Goal: Find specific page/section: Find specific page/section

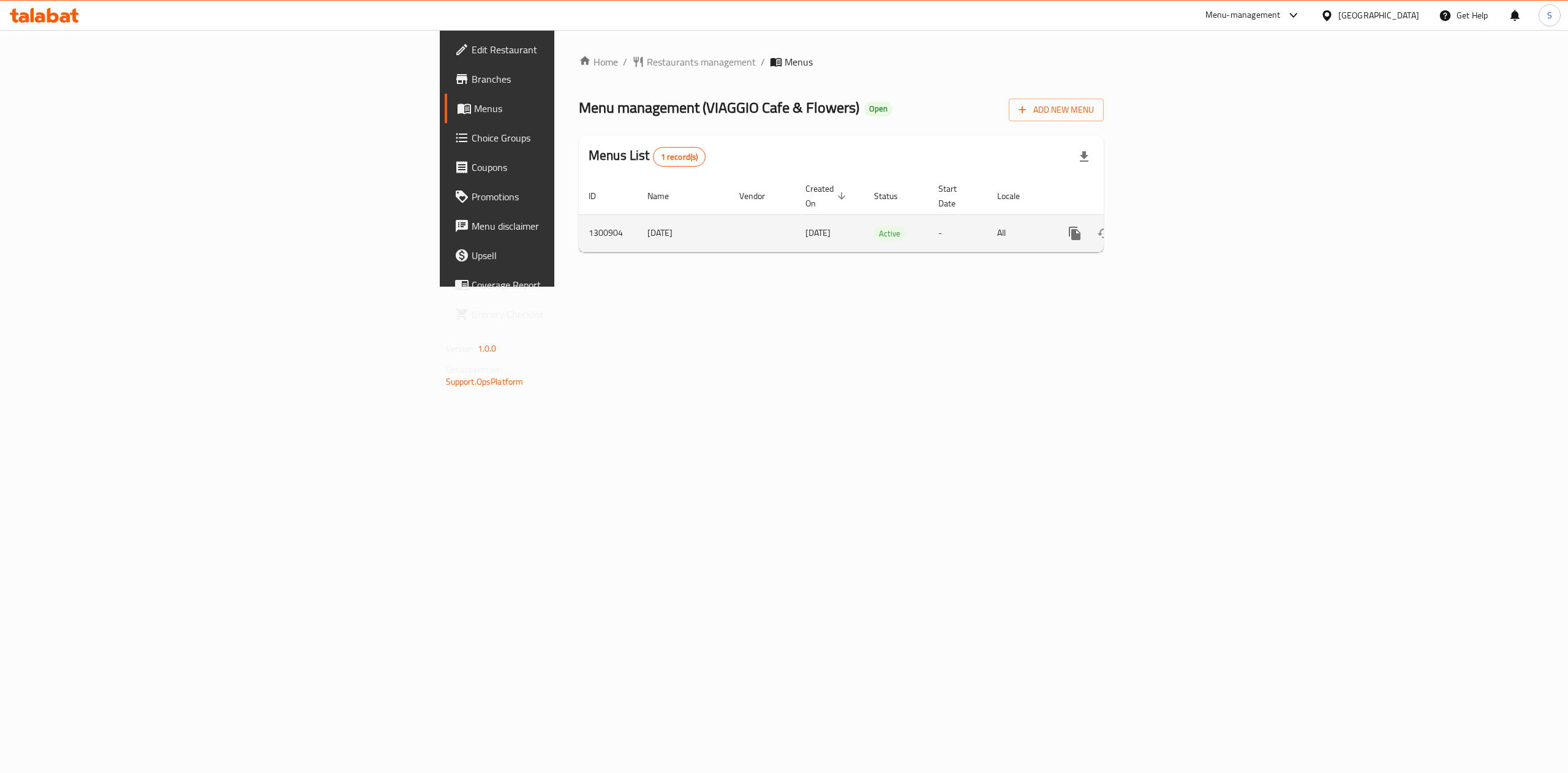
click at [979, 228] on icon "enhanced table" at bounding box center [1162, 233] width 11 height 11
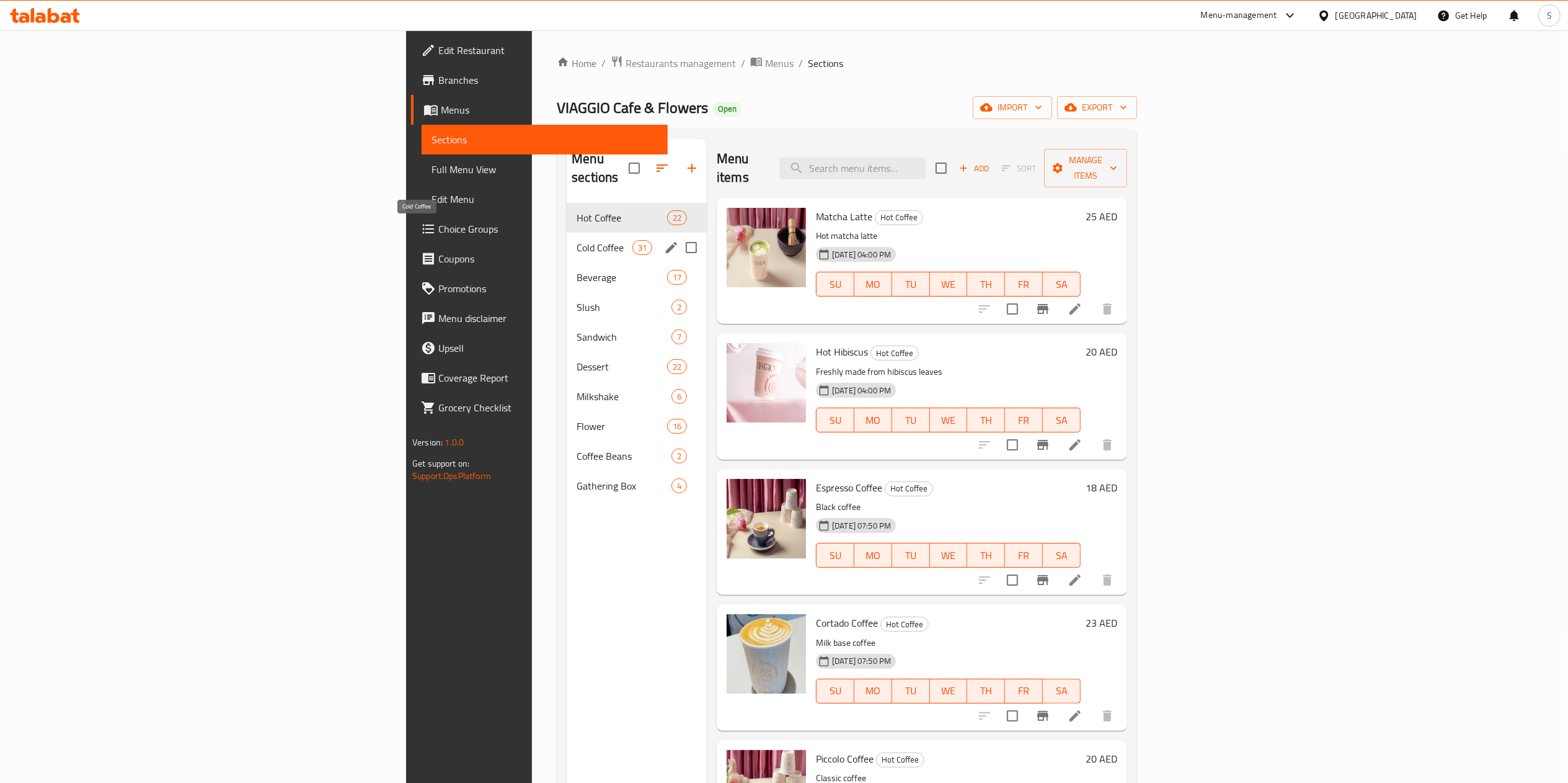
click at [576, 240] on span "Cold Coffee" at bounding box center [604, 247] width 56 height 15
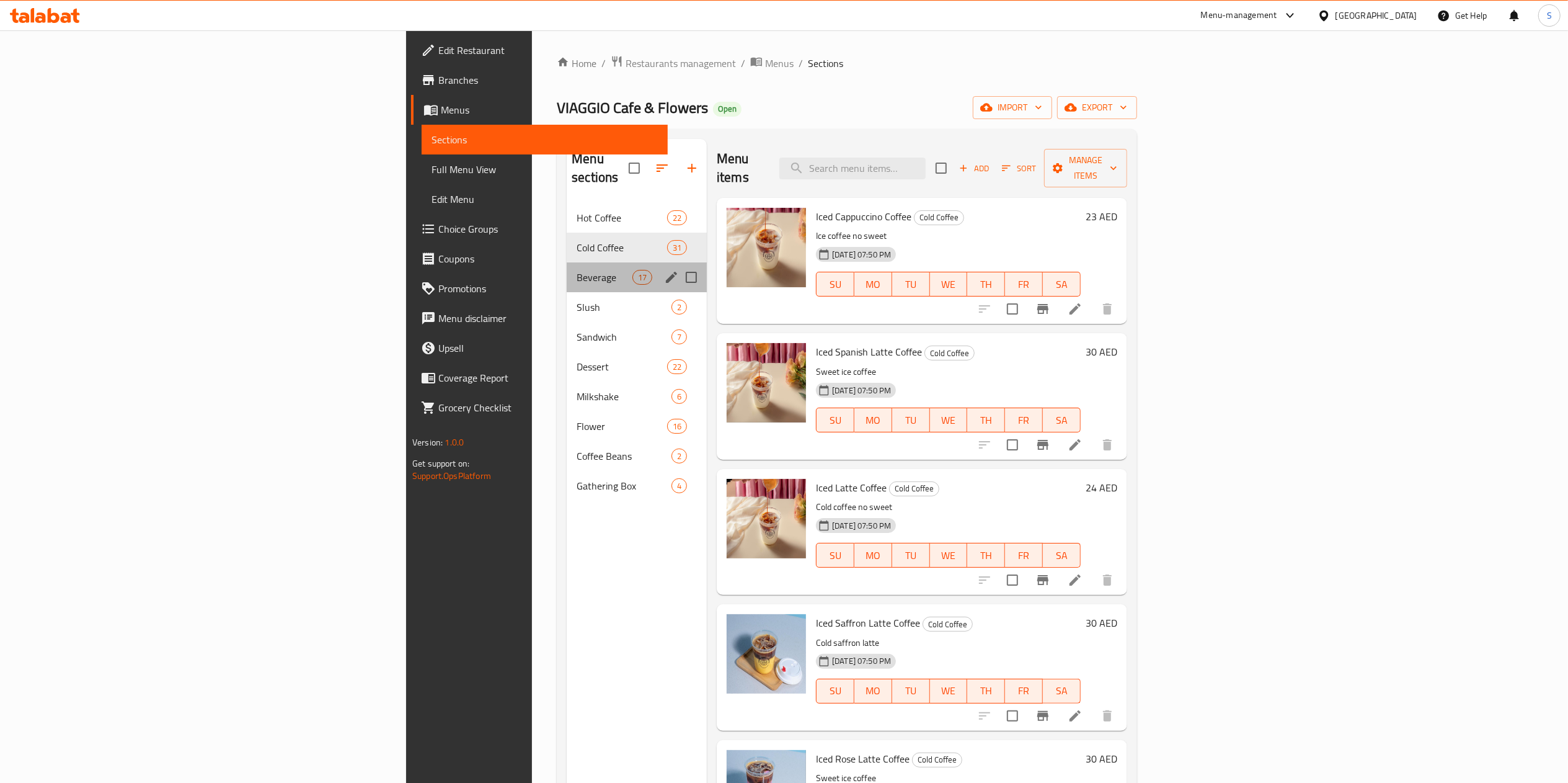
click at [567, 262] on div "Beverage 17" at bounding box center [637, 277] width 140 height 29
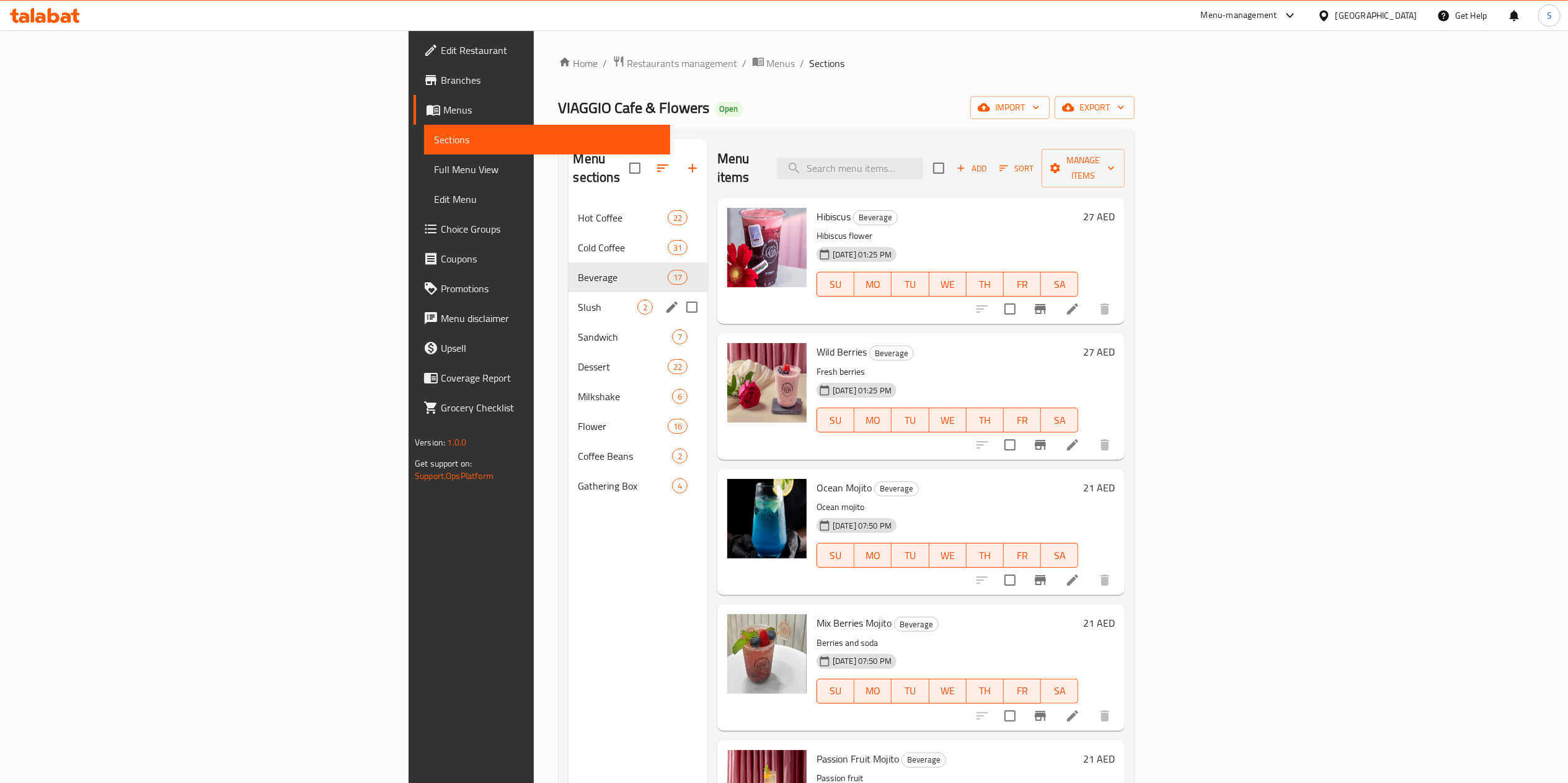
click at [569, 292] on div "Slush 2" at bounding box center [638, 307] width 139 height 29
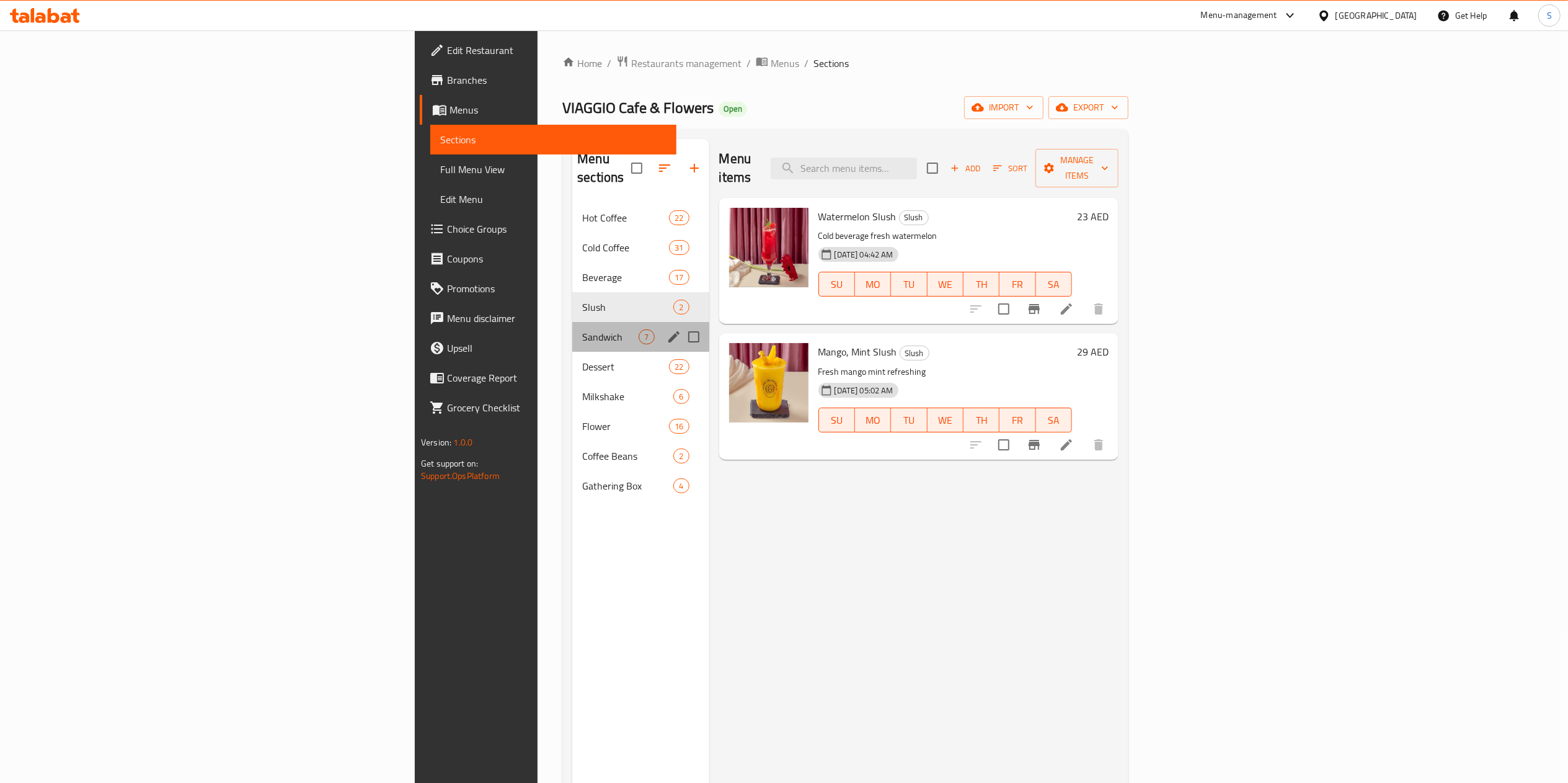
click at [573, 322] on div "Sandwich 7" at bounding box center [640, 337] width 136 height 29
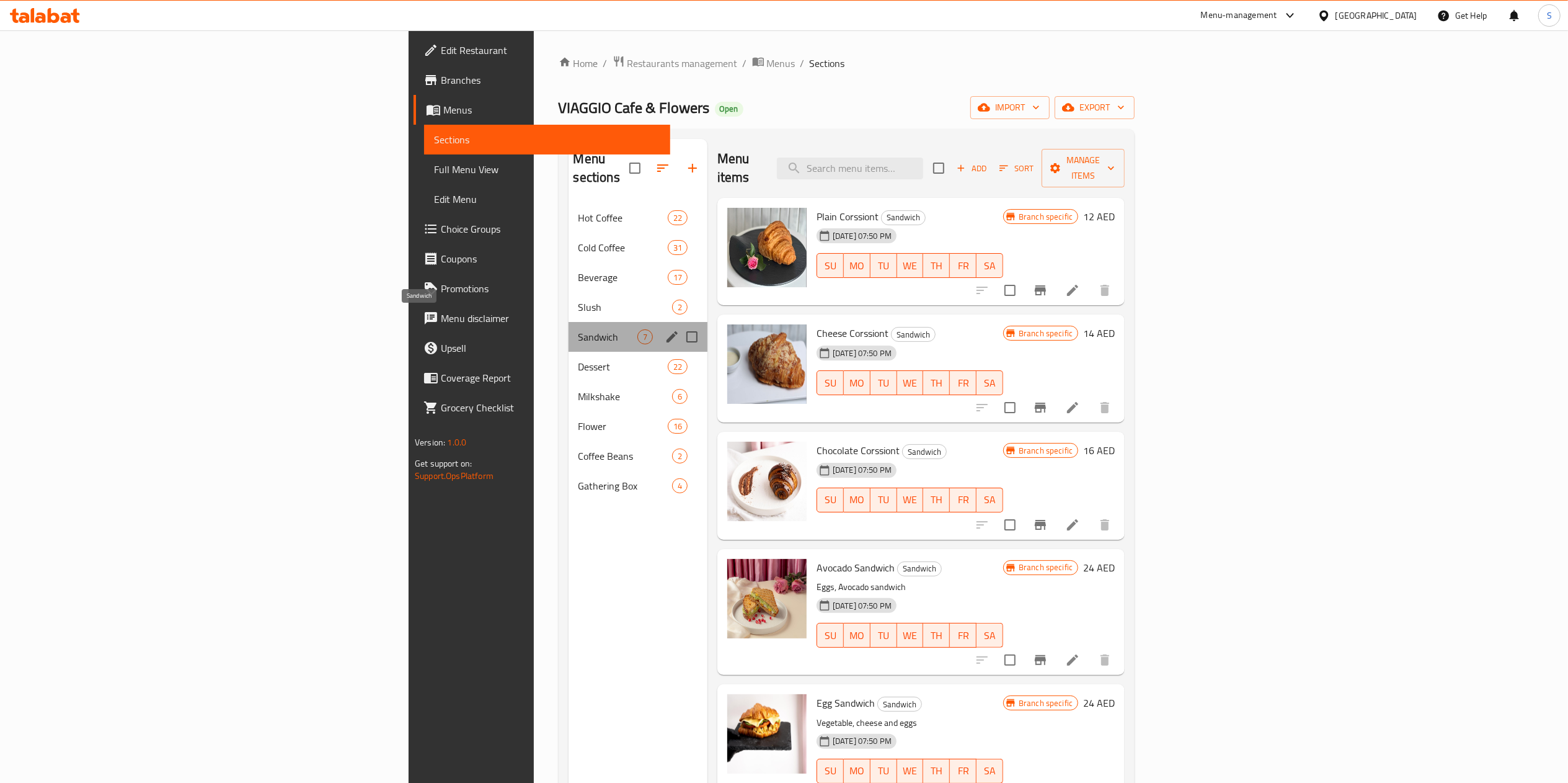
click at [579, 329] on span "Sandwich" at bounding box center [608, 337] width 59 height 15
click at [569, 332] on div "Sandwich 7" at bounding box center [638, 337] width 139 height 29
click at [569, 382] on div "Milkshake 6" at bounding box center [638, 396] width 139 height 29
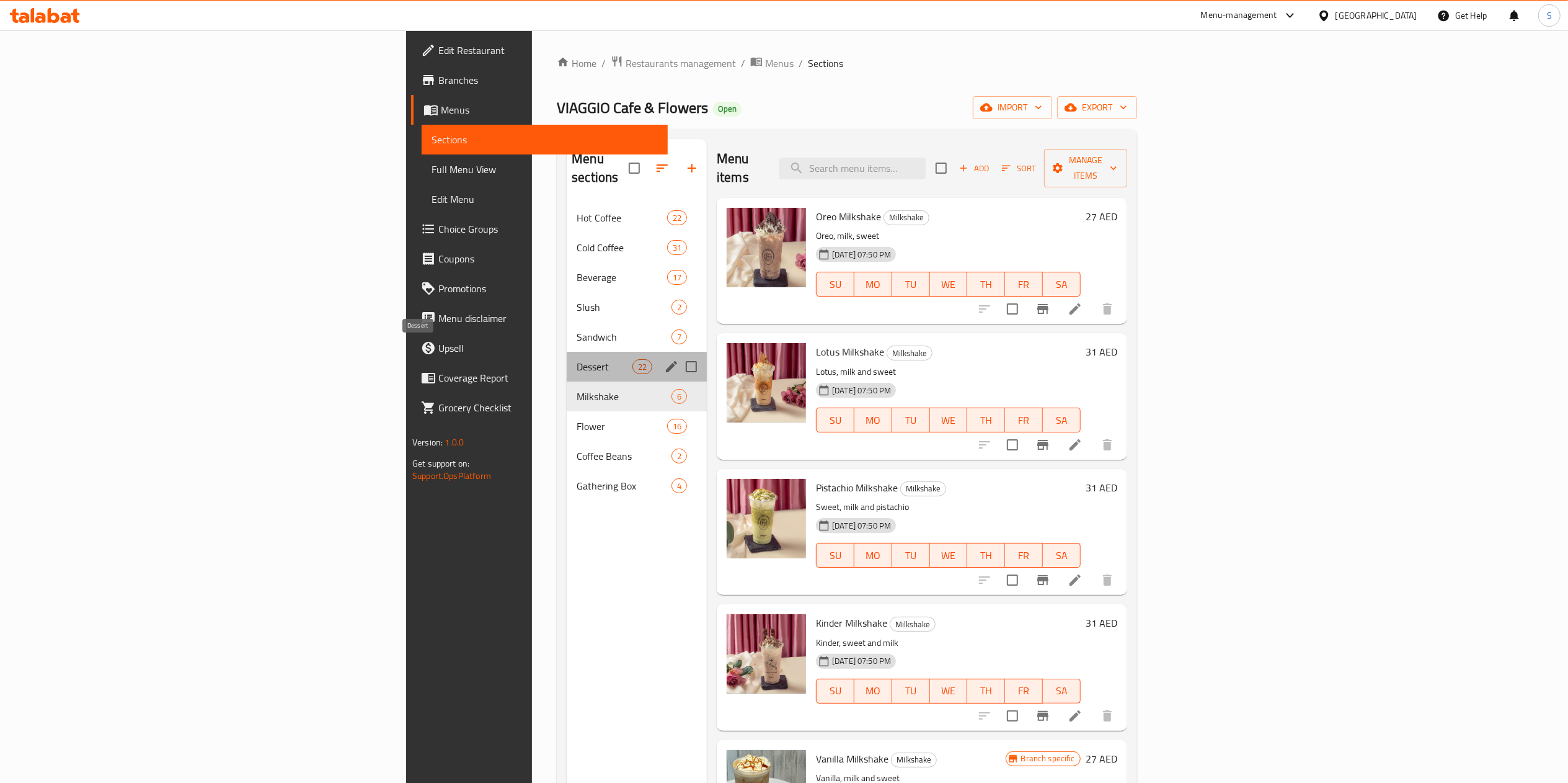
click at [576, 359] on span "Dessert" at bounding box center [604, 367] width 56 height 15
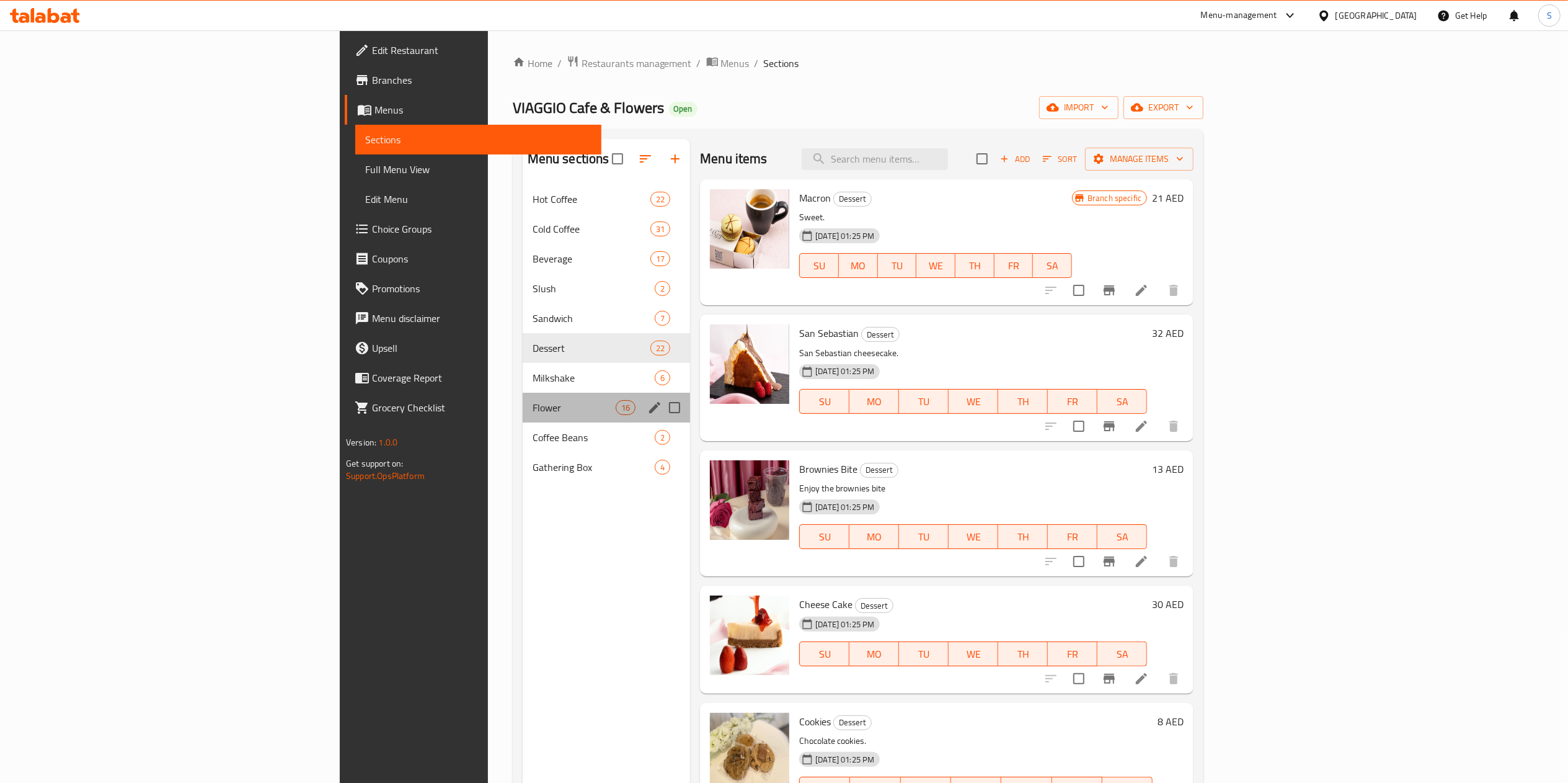
click at [523, 399] on div "Flower 16" at bounding box center [607, 407] width 168 height 29
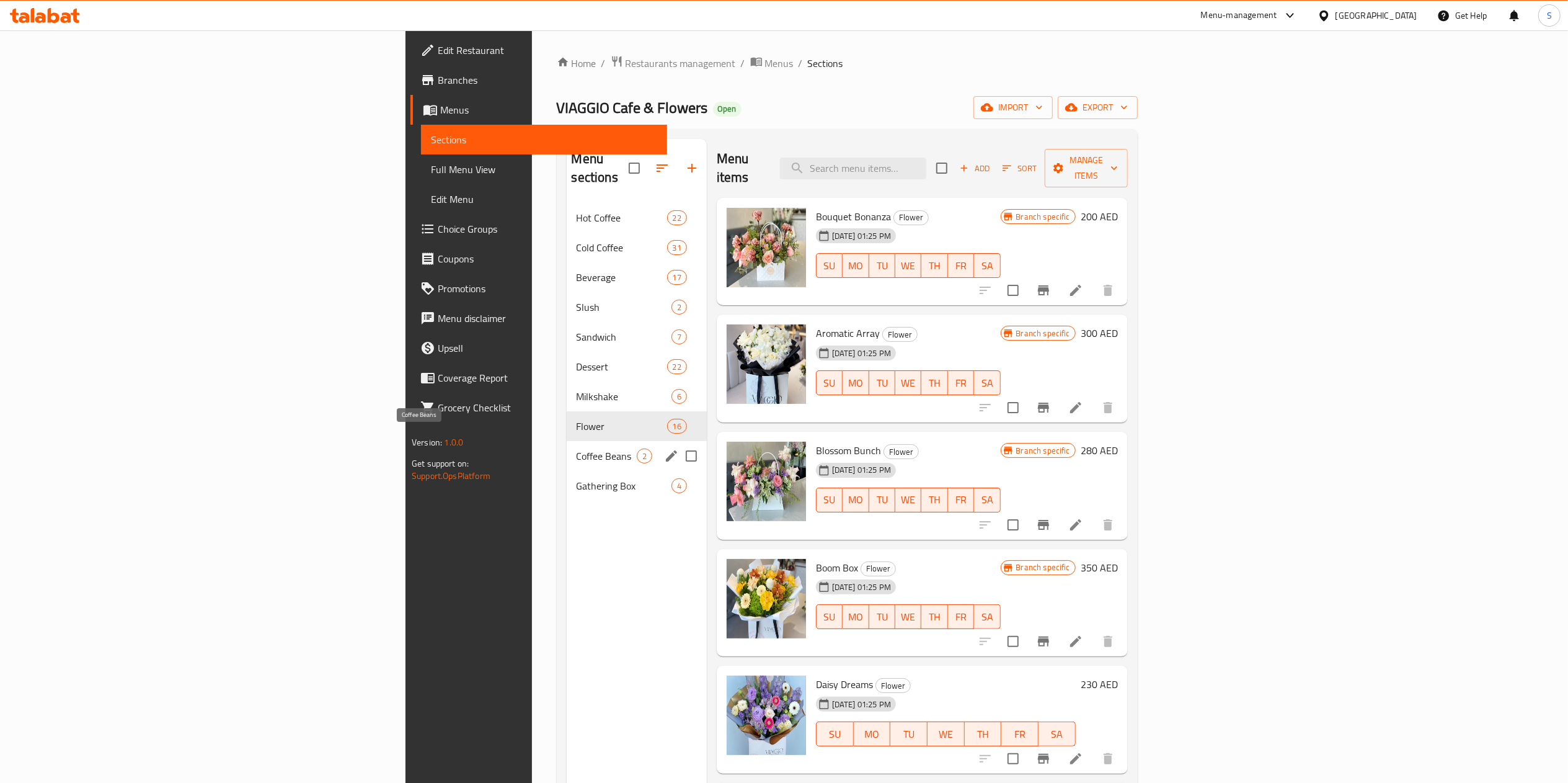
click at [576, 449] on span "Coffee Beans" at bounding box center [607, 456] width 60 height 15
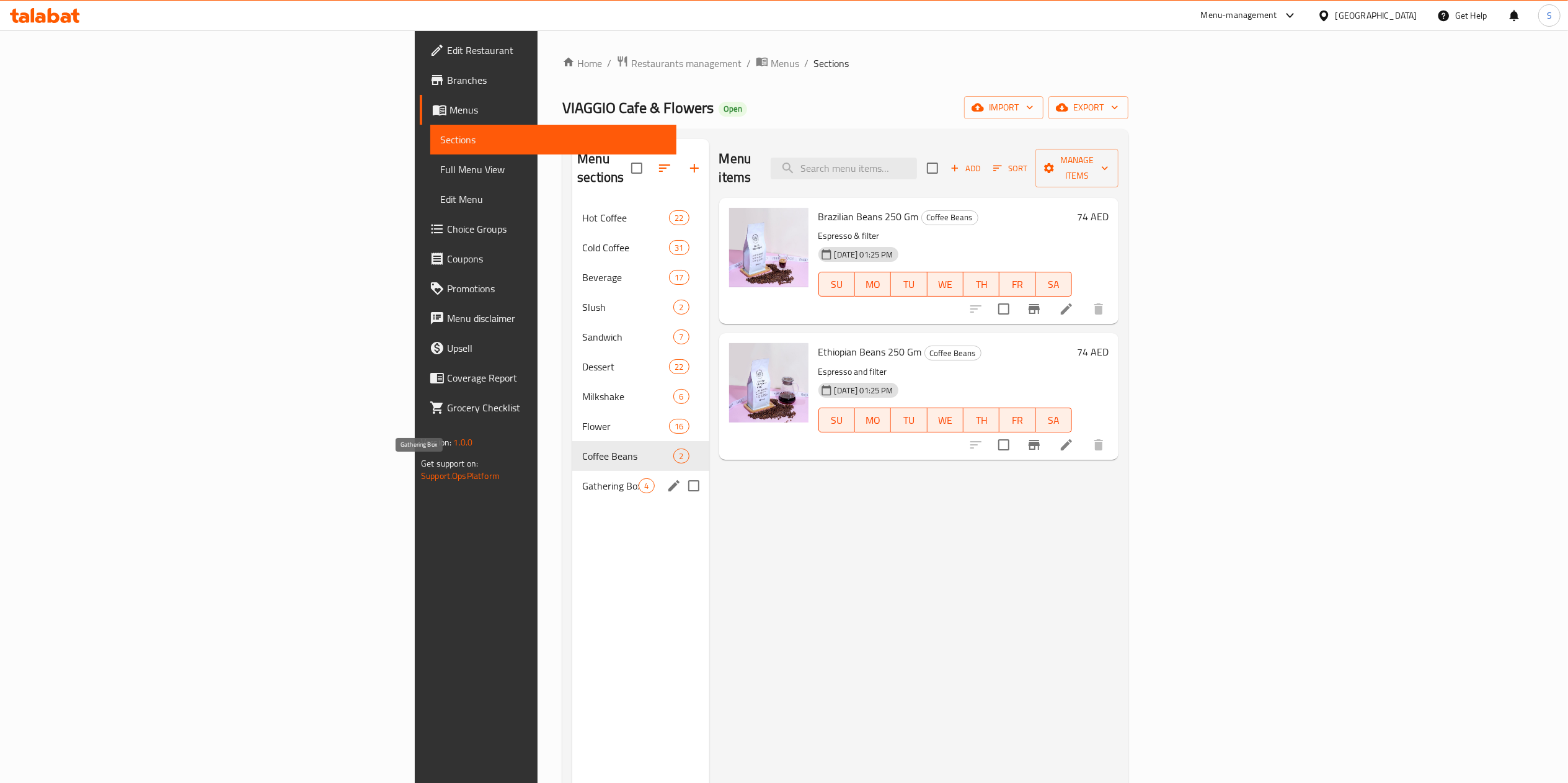
click at [582, 479] on span "Gathering Box" at bounding box center [610, 486] width 57 height 15
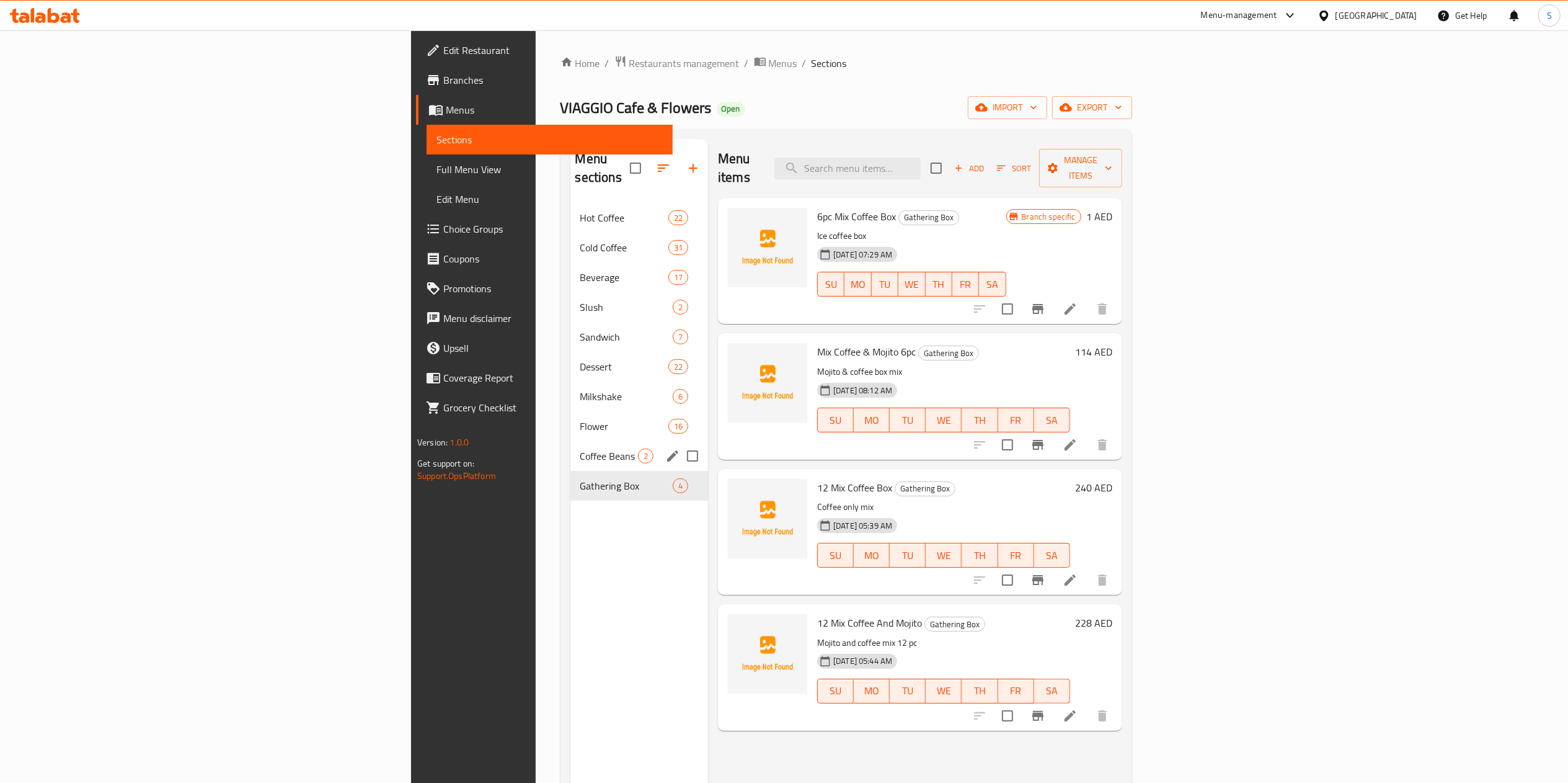
click at [571, 441] on div "Coffee Beans 2" at bounding box center [640, 456] width 138 height 29
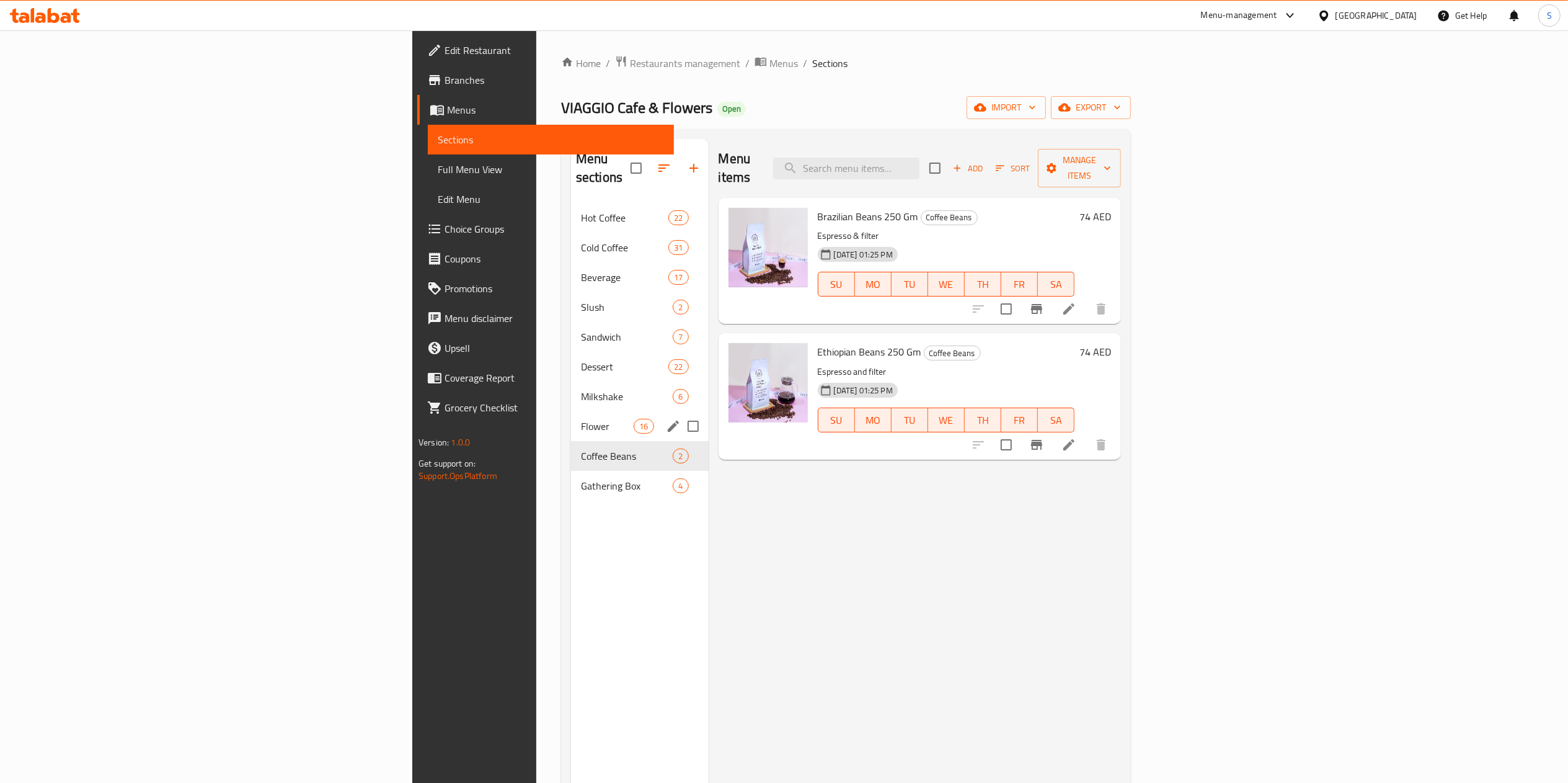
click at [581, 419] on span "Flower" at bounding box center [607, 426] width 53 height 15
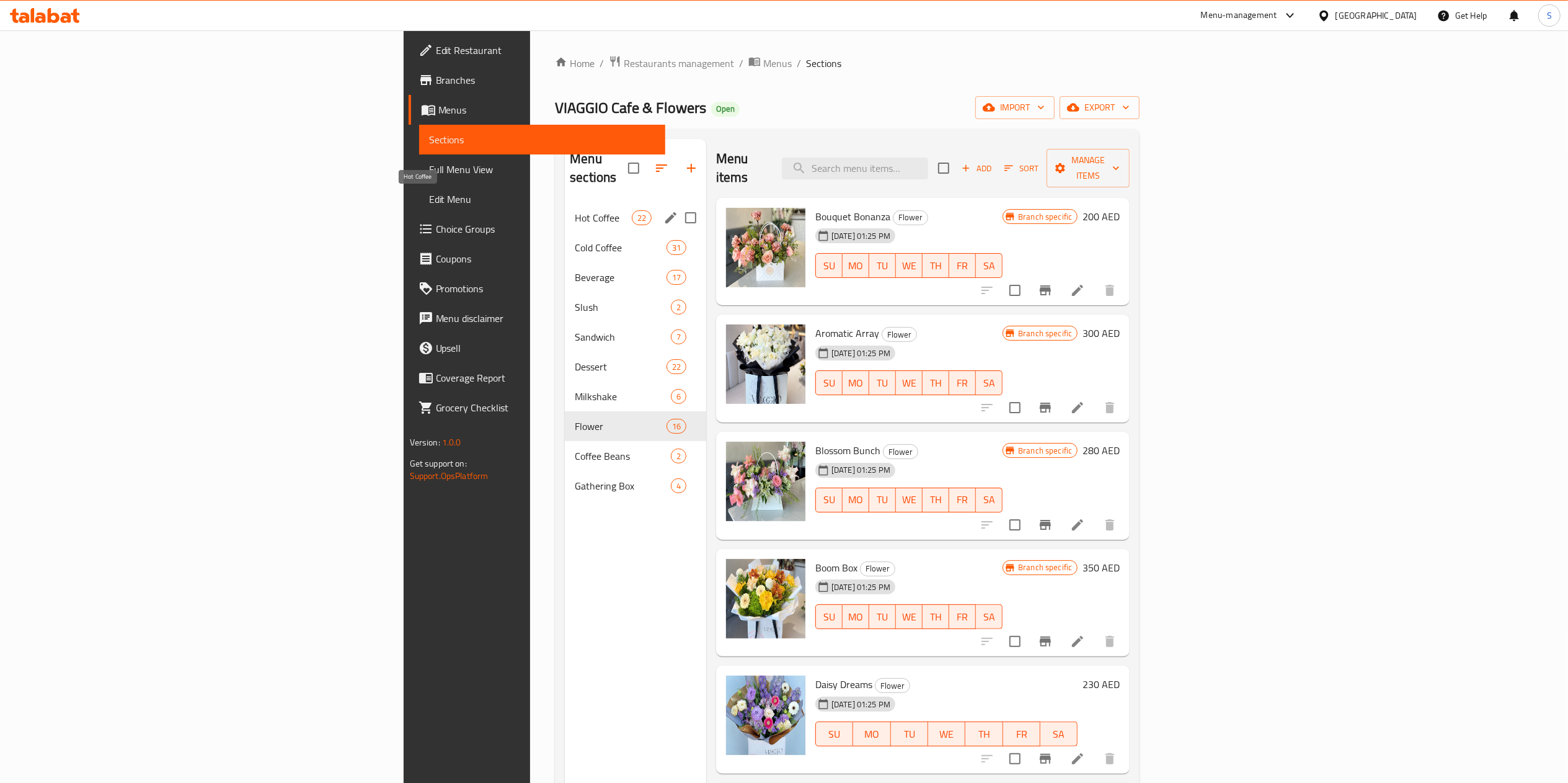
click at [575, 211] on span "Hot Coffee" at bounding box center [603, 218] width 57 height 15
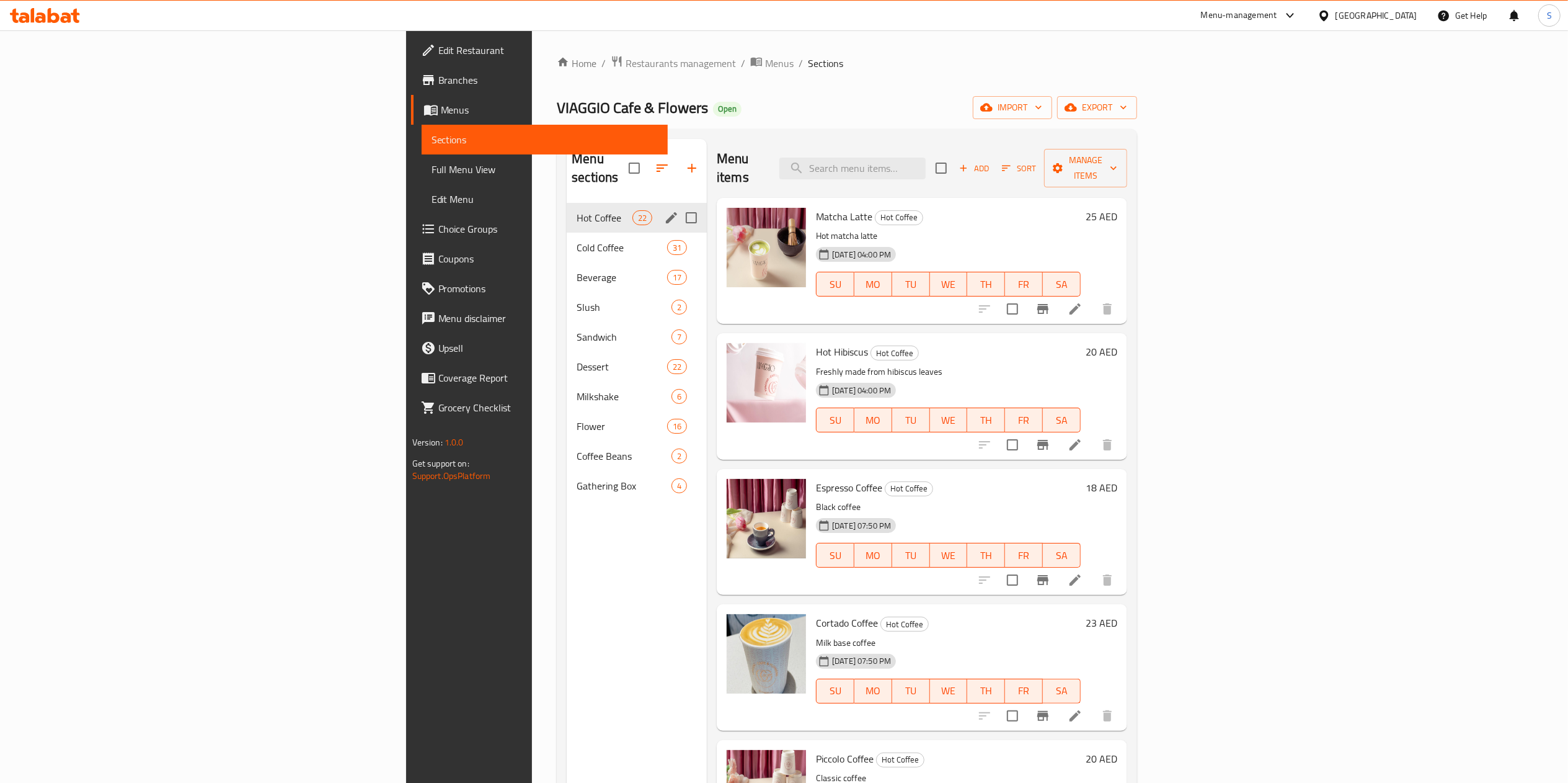
click at [567, 243] on div "Cold Coffee 31" at bounding box center [637, 247] width 140 height 29
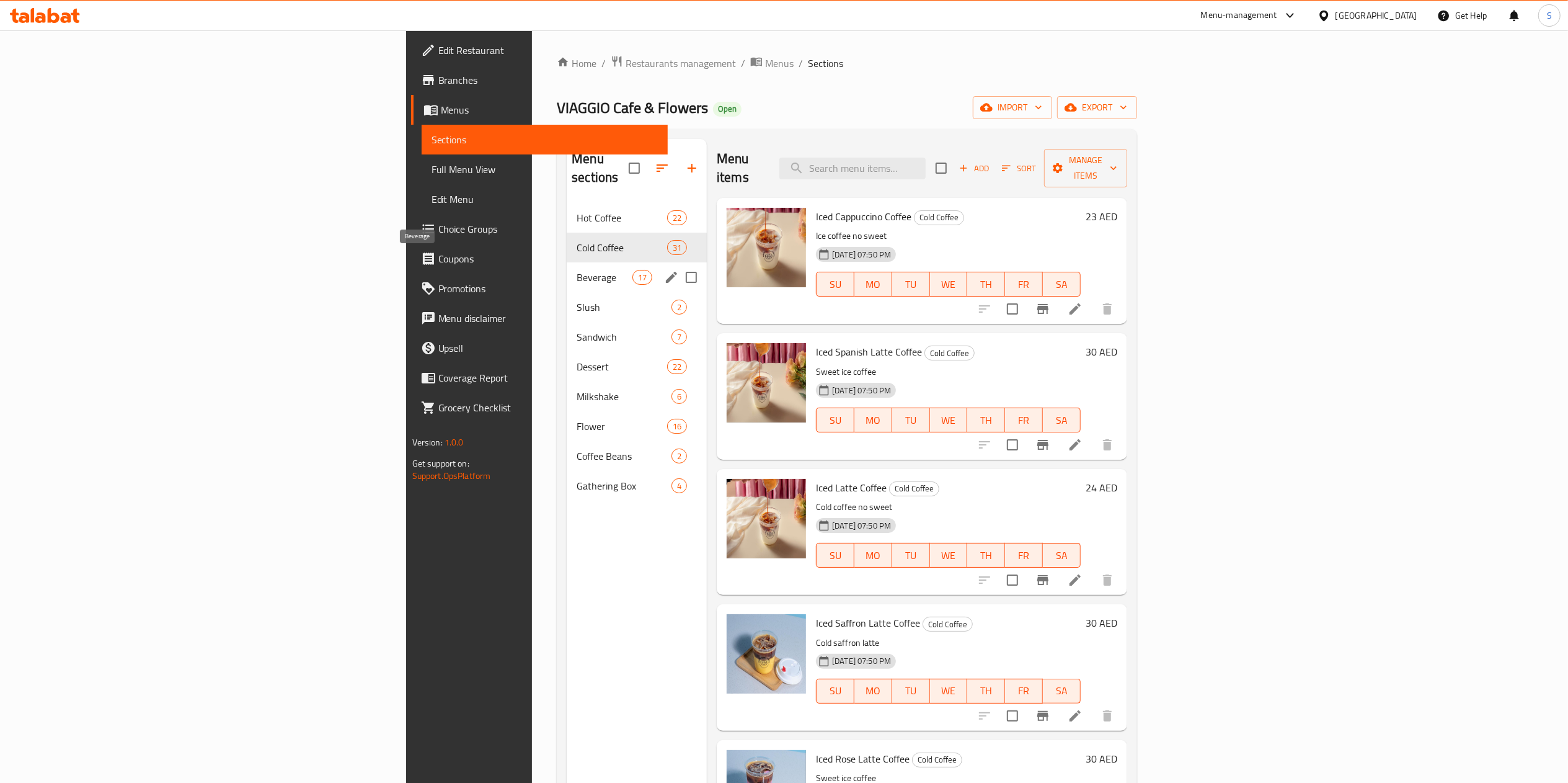
click at [576, 270] on span "Beverage" at bounding box center [604, 277] width 56 height 15
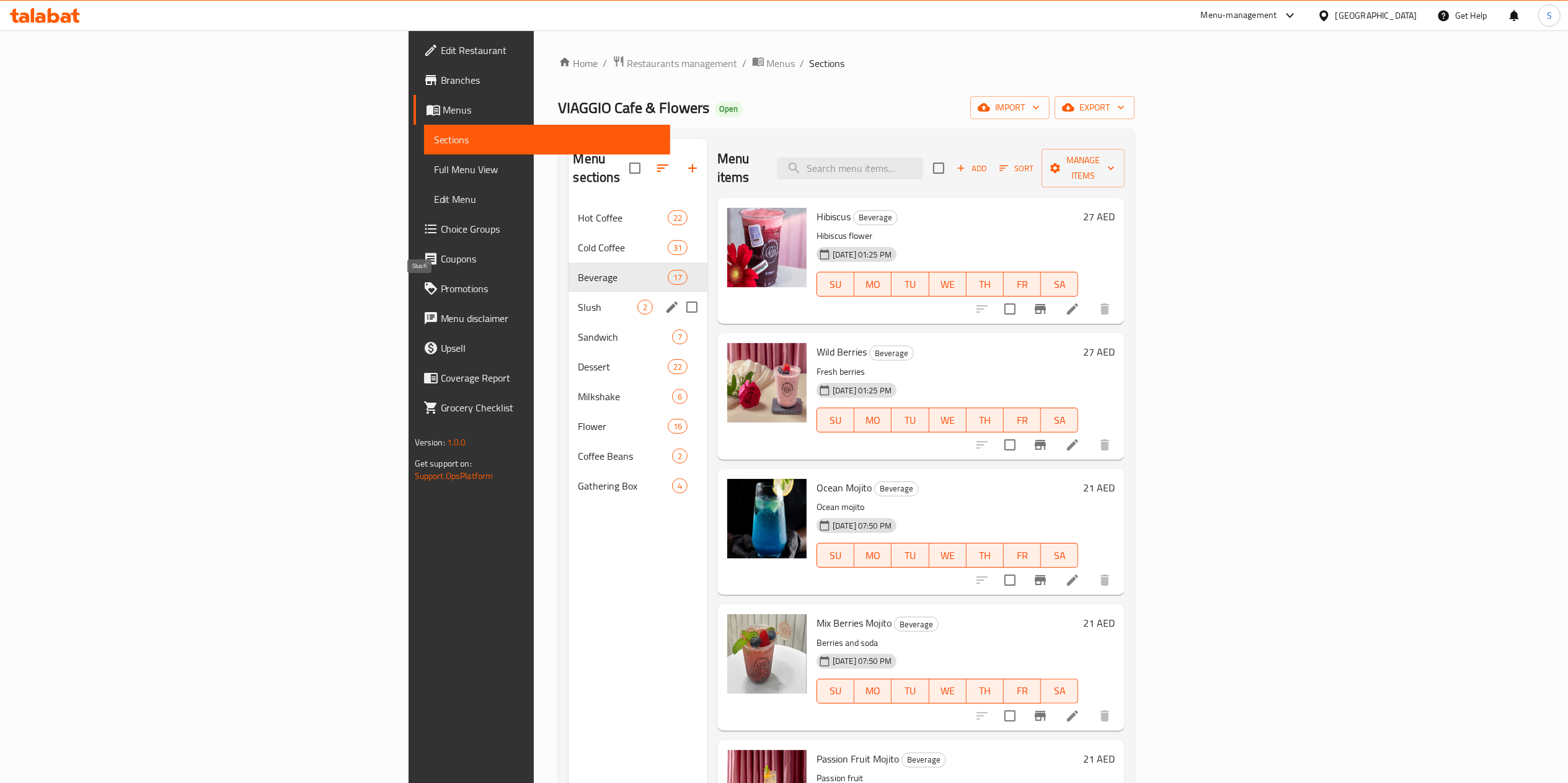
click at [579, 300] on span "Slush" at bounding box center [608, 307] width 59 height 15
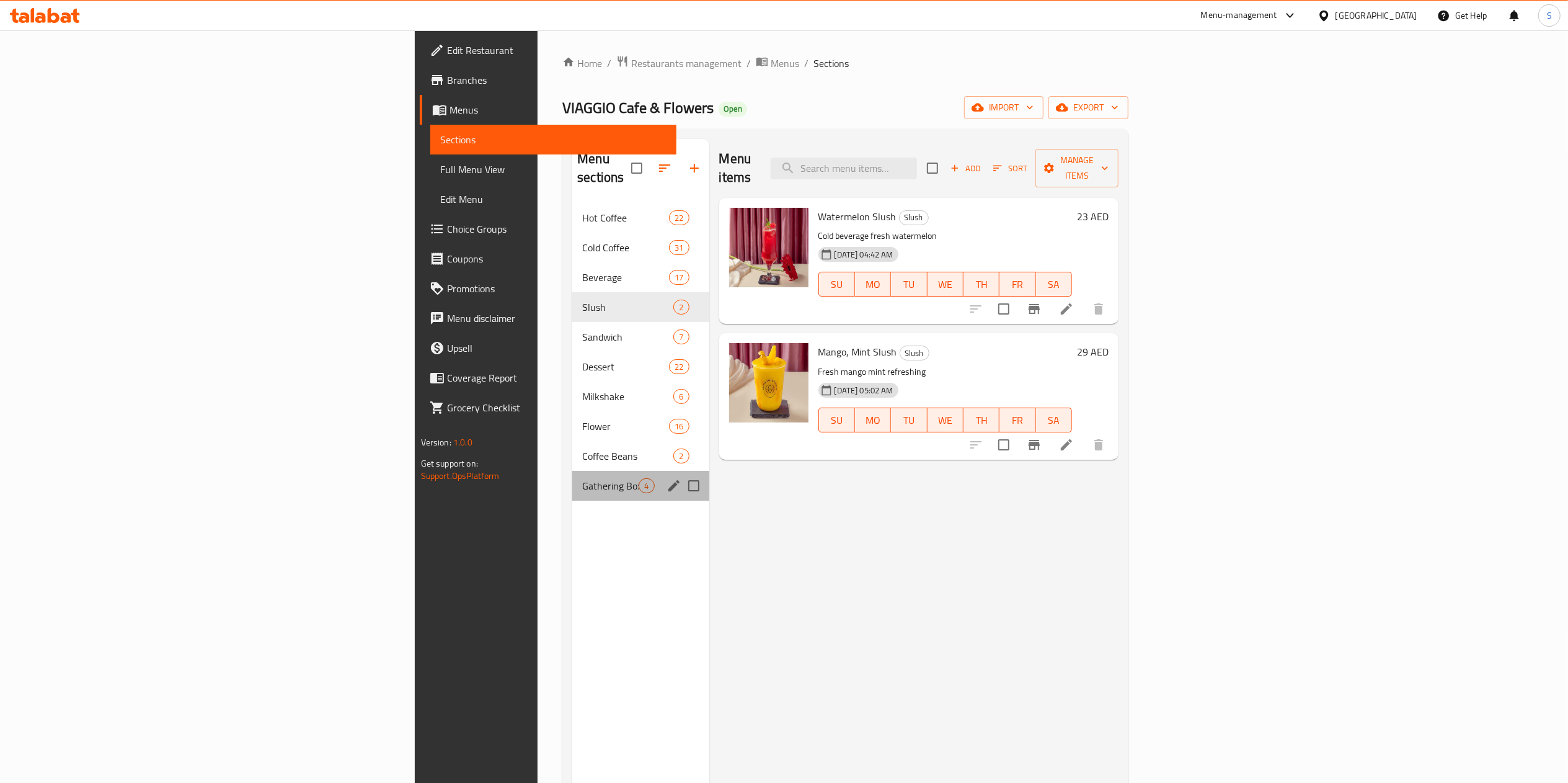
click at [573, 471] on div "Gathering Box 4" at bounding box center [640, 485] width 136 height 29
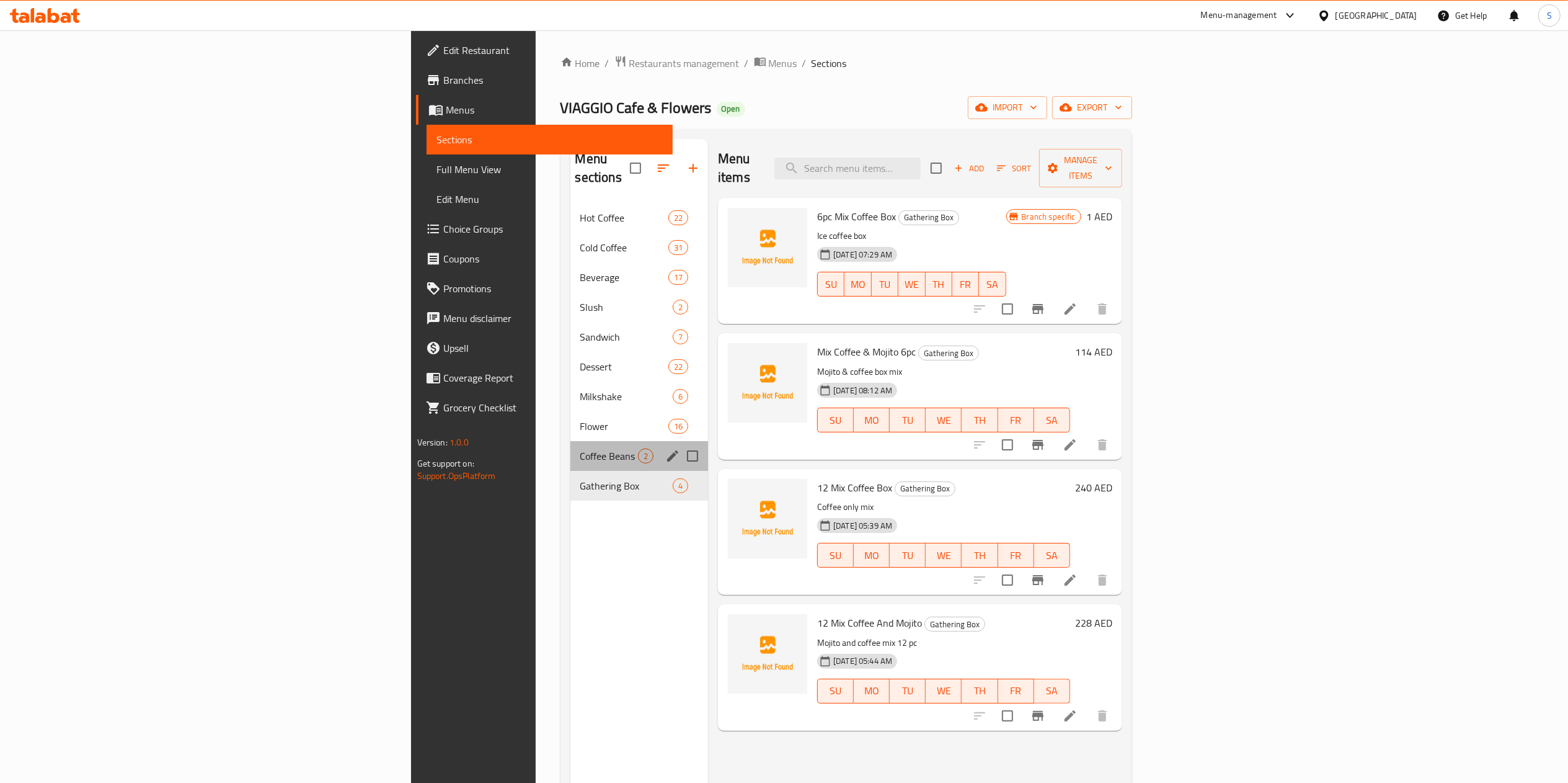
click at [571, 441] on div "Coffee Beans 2" at bounding box center [640, 456] width 138 height 29
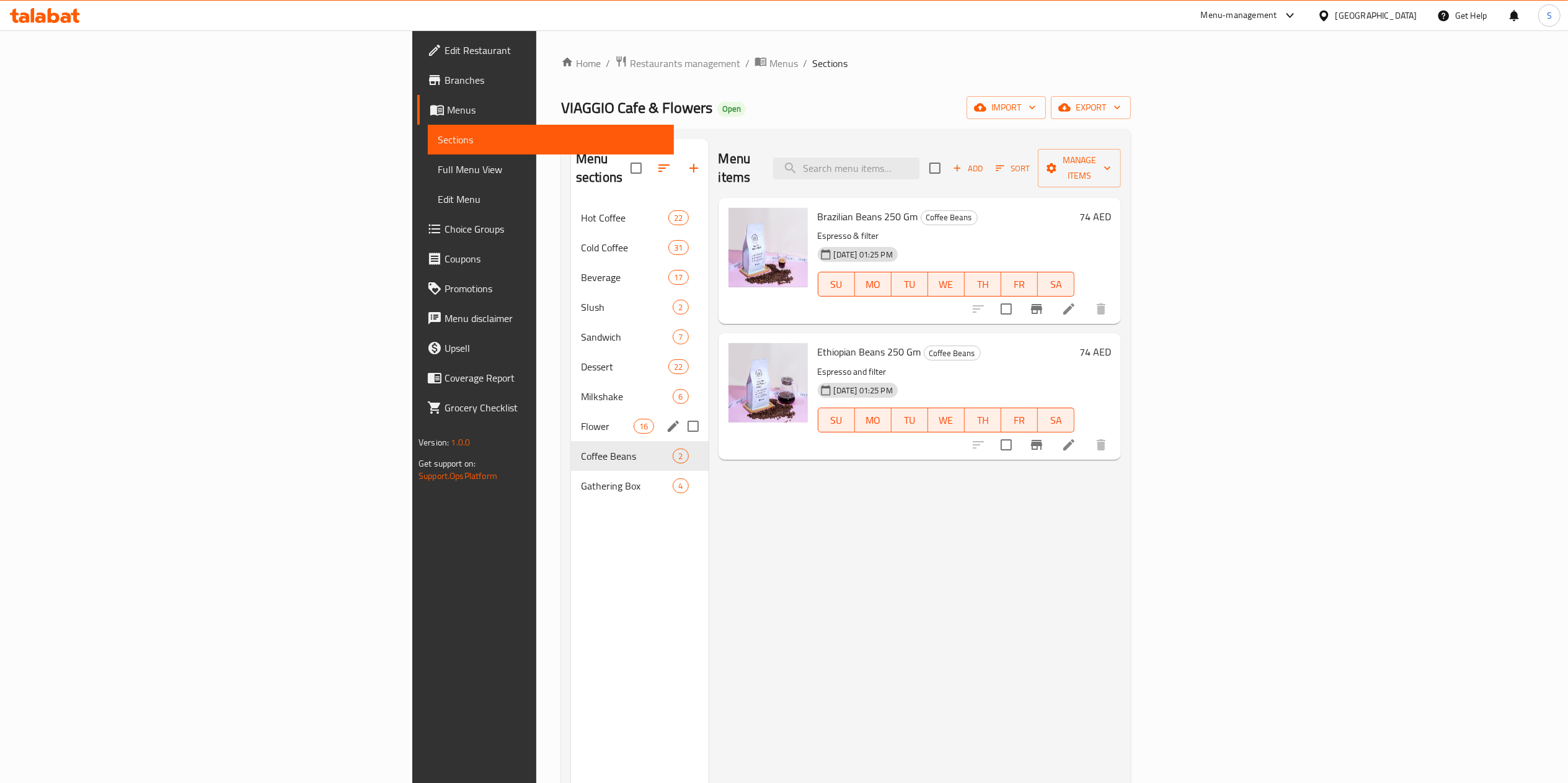
click at [581, 419] on span "Flower" at bounding box center [607, 426] width 53 height 15
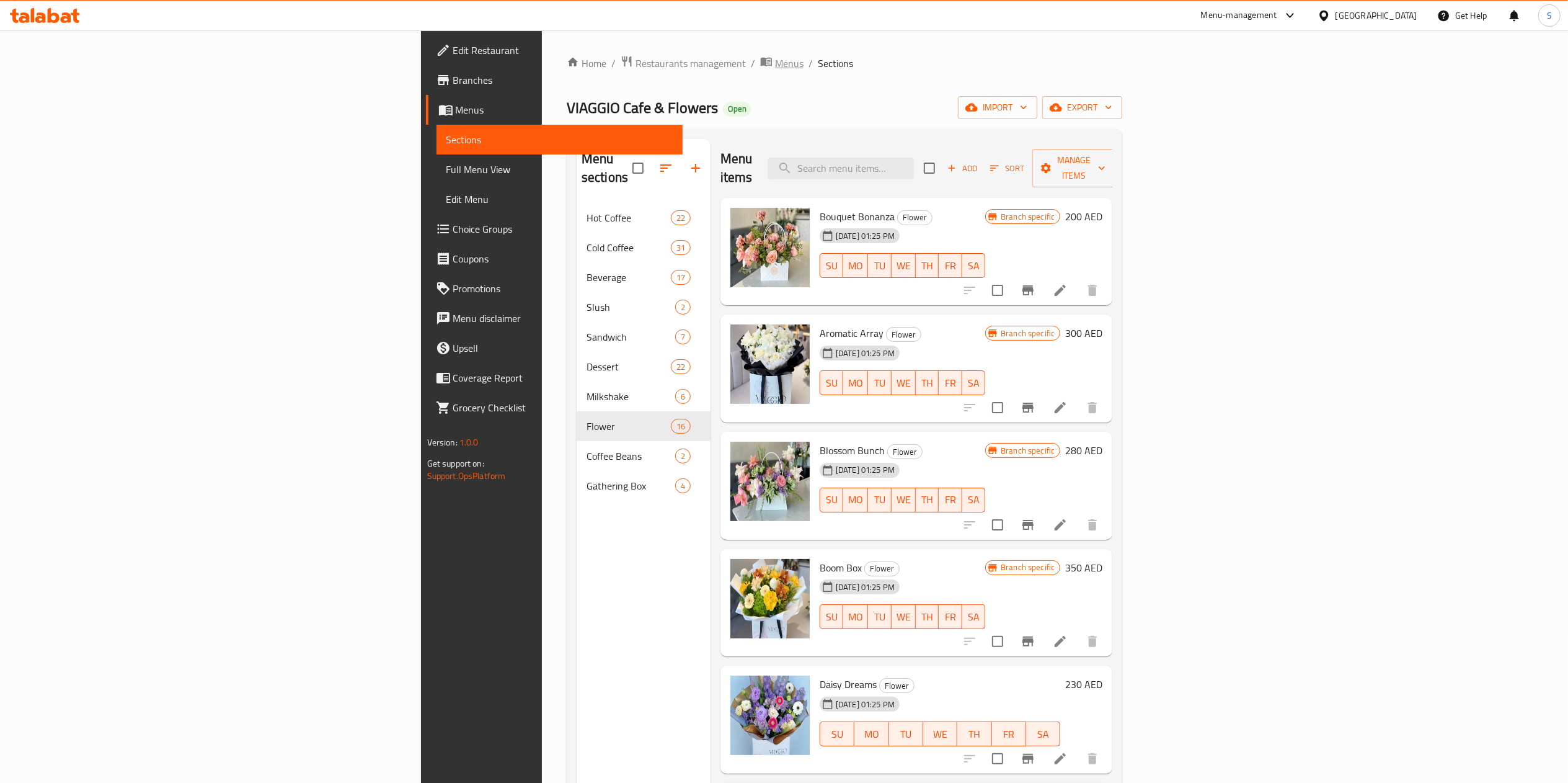
click at [775, 59] on span "Menus" at bounding box center [789, 63] width 29 height 15
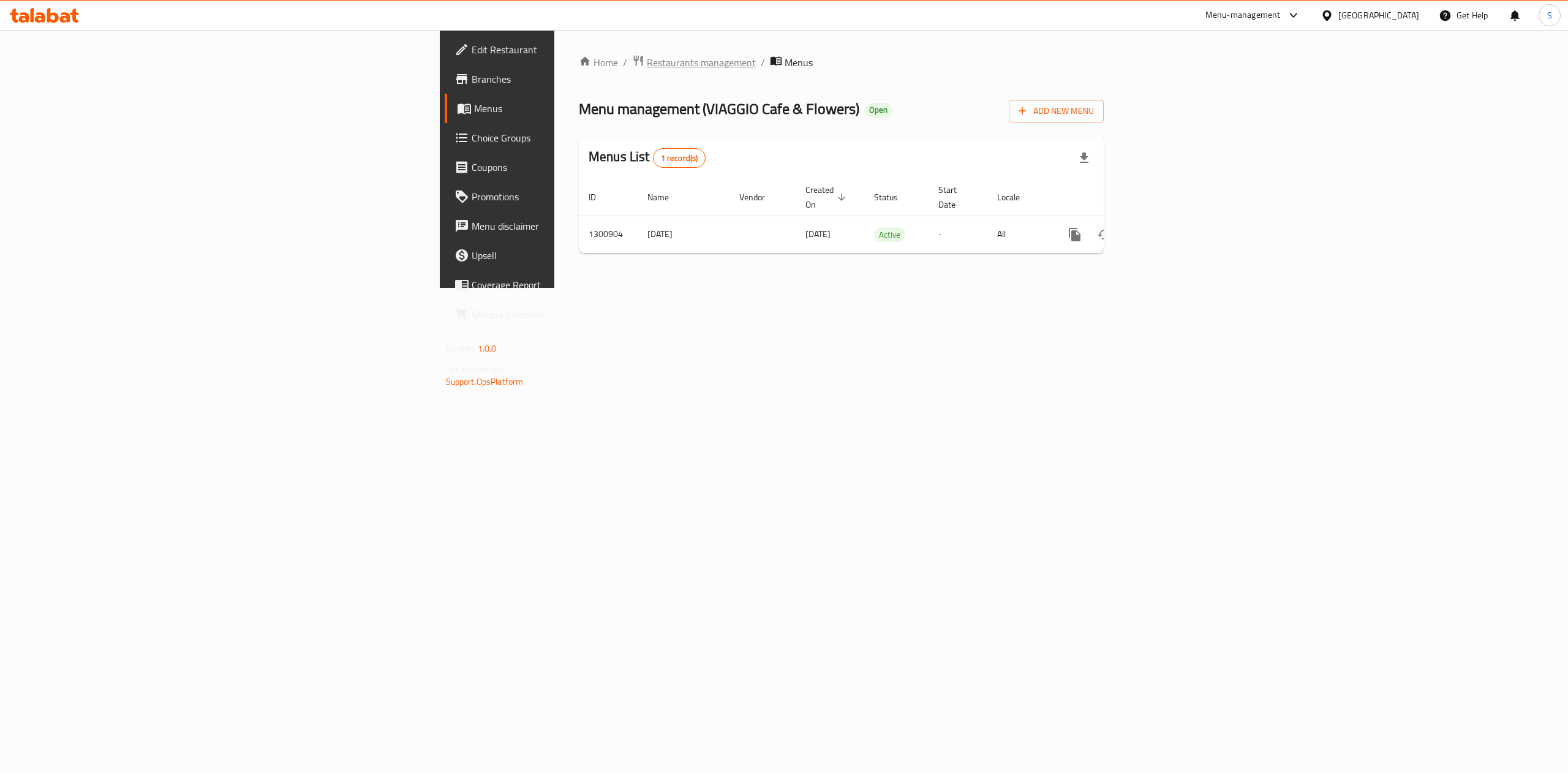
click at [647, 60] on span "Restaurants management" at bounding box center [701, 63] width 109 height 15
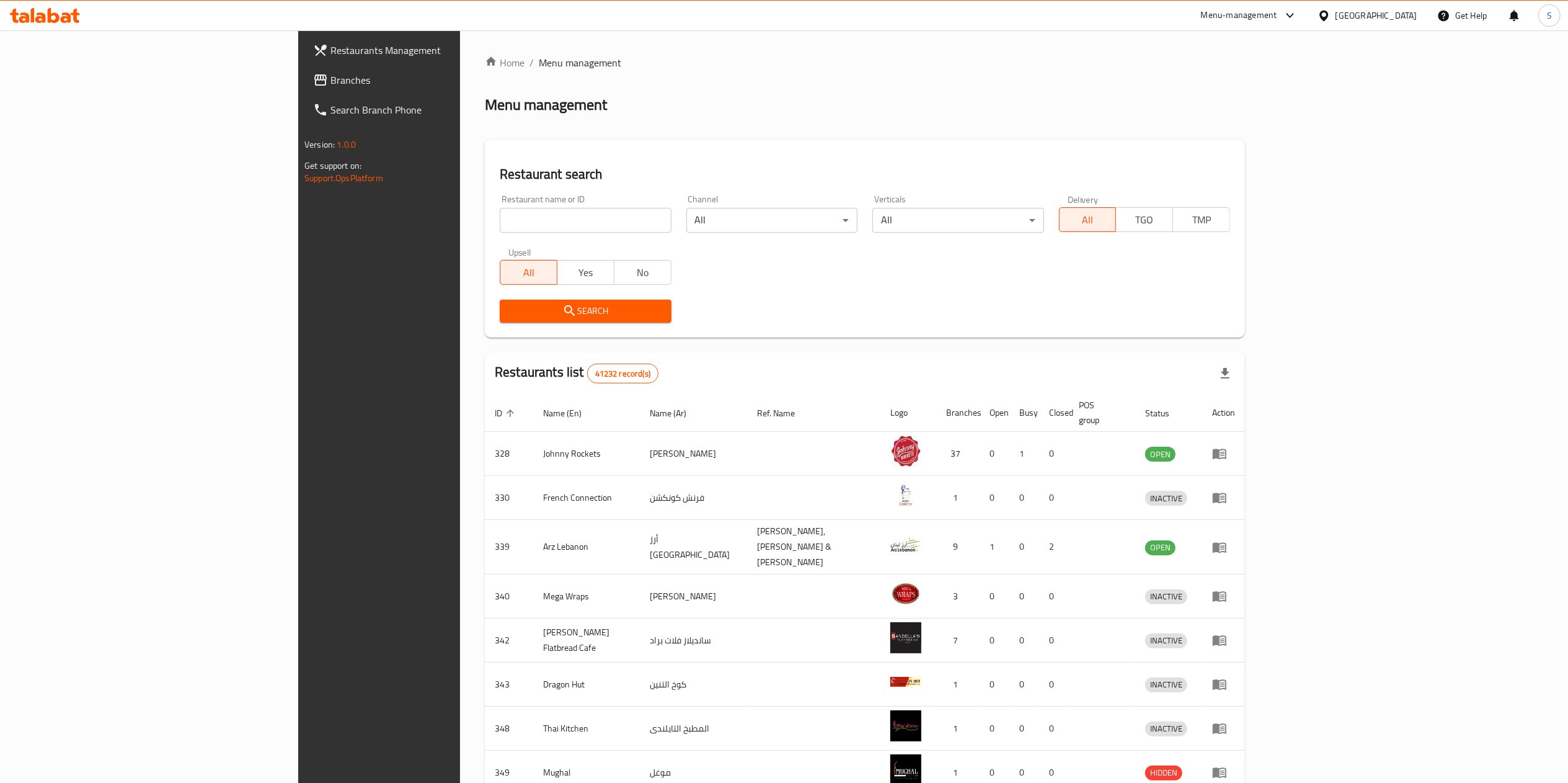
click at [500, 211] on input "search" at bounding box center [585, 220] width 172 height 25
click button "Search" at bounding box center [585, 311] width 172 height 23
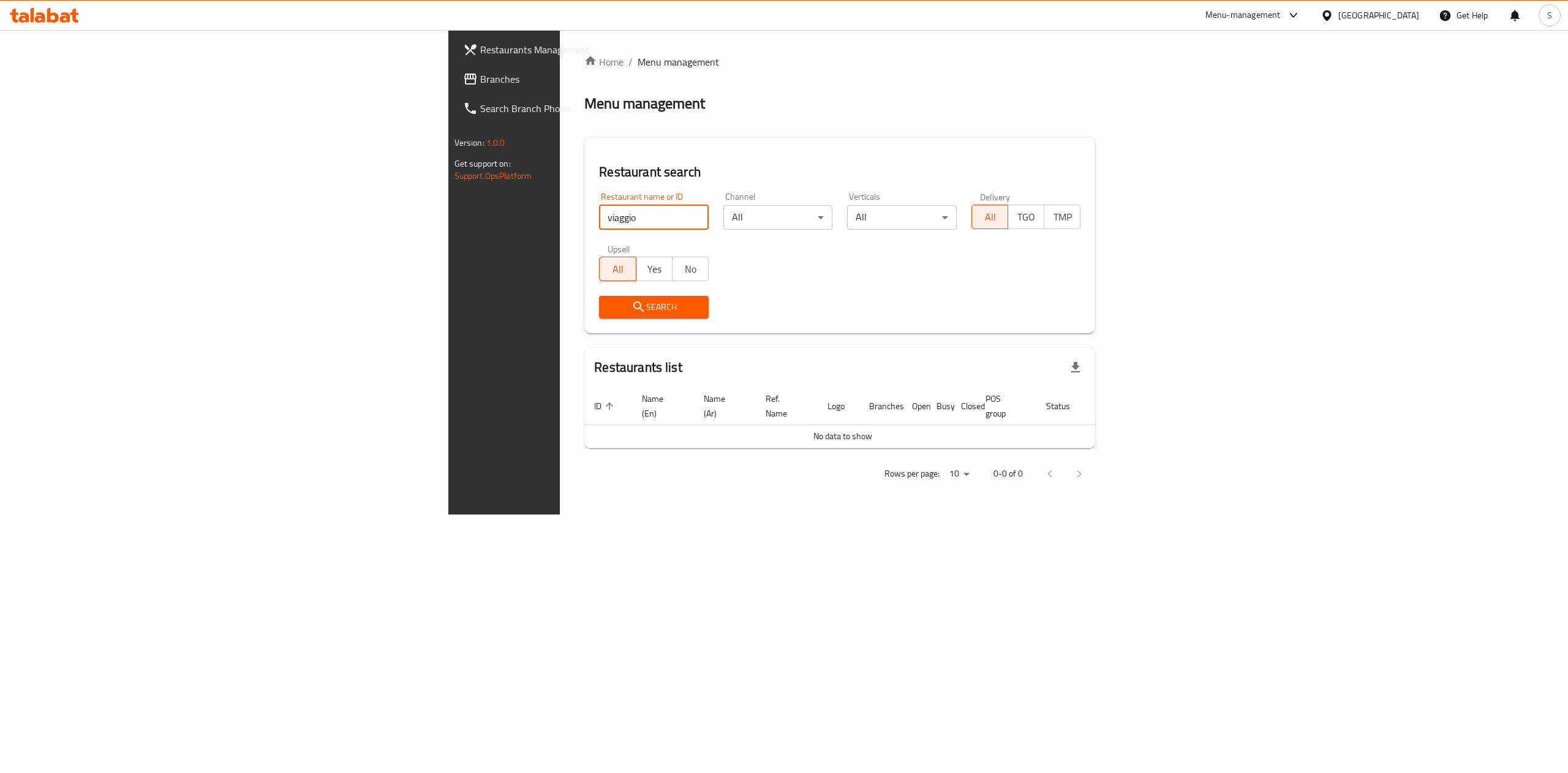
type input "viaggio"
click button "Search" at bounding box center [654, 307] width 110 height 23
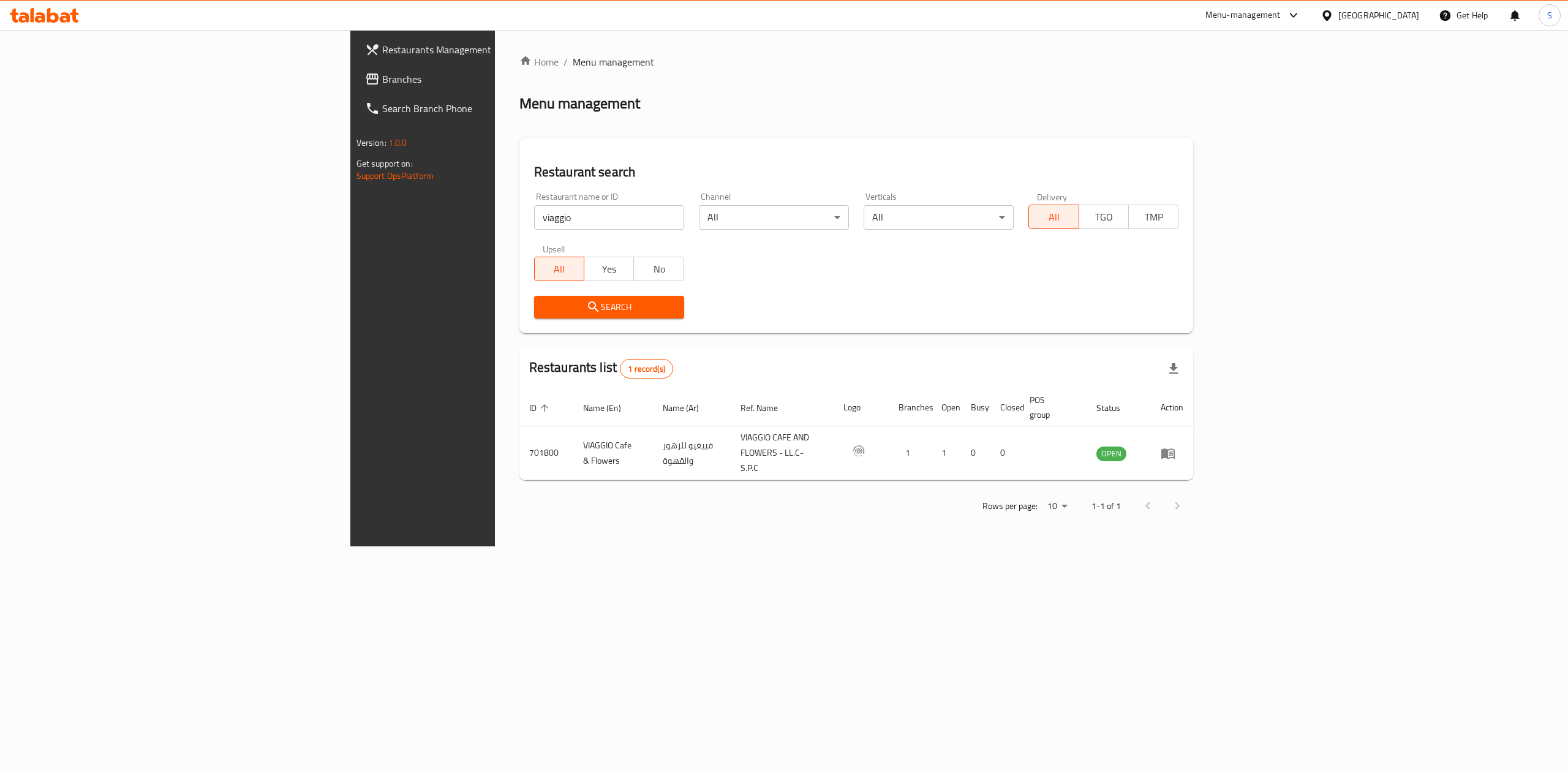
click at [979, 25] on div "Menu-management" at bounding box center [1253, 15] width 115 height 29
click at [979, 14] on div "Menu-management" at bounding box center [1243, 15] width 76 height 15
click at [979, 179] on div "Restaurant-Management" at bounding box center [1176, 185] width 116 height 28
